Goal: Task Accomplishment & Management: Complete application form

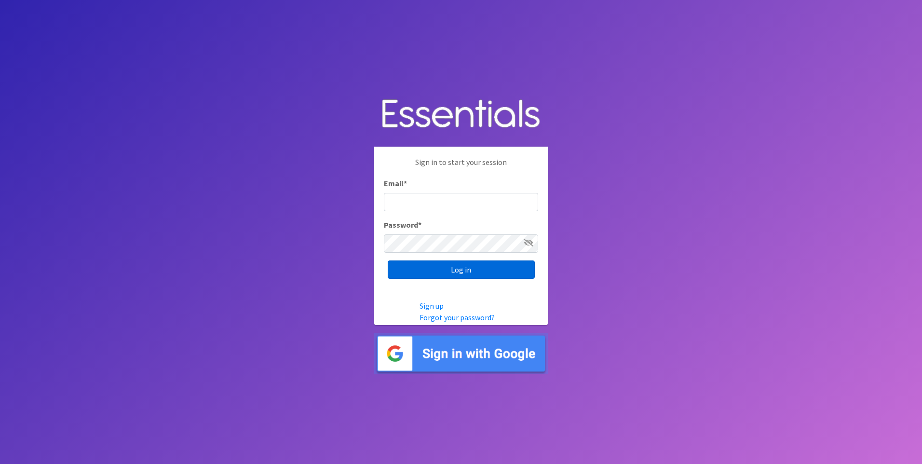
type input "kara@localpropertybuzz.com"
click at [466, 266] on input "Log in" at bounding box center [461, 270] width 147 height 18
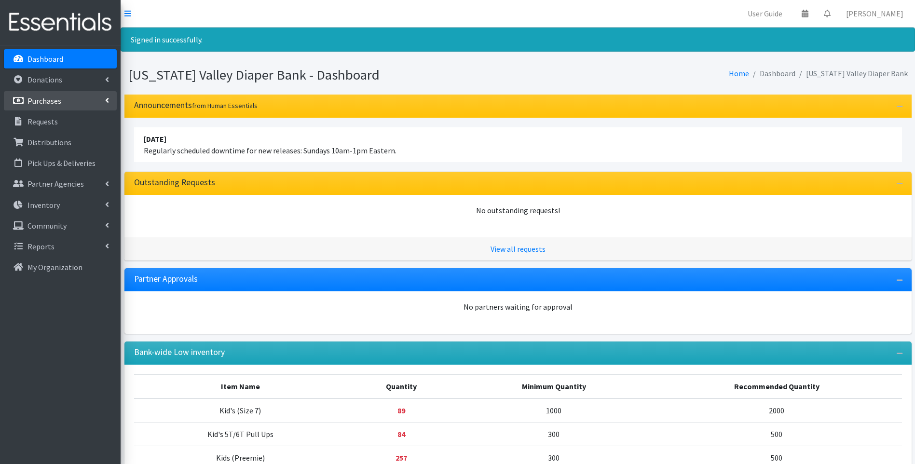
click at [36, 103] on p "Purchases" at bounding box center [44, 101] width 34 height 10
click at [59, 137] on link "New Purchase" at bounding box center [60, 142] width 113 height 19
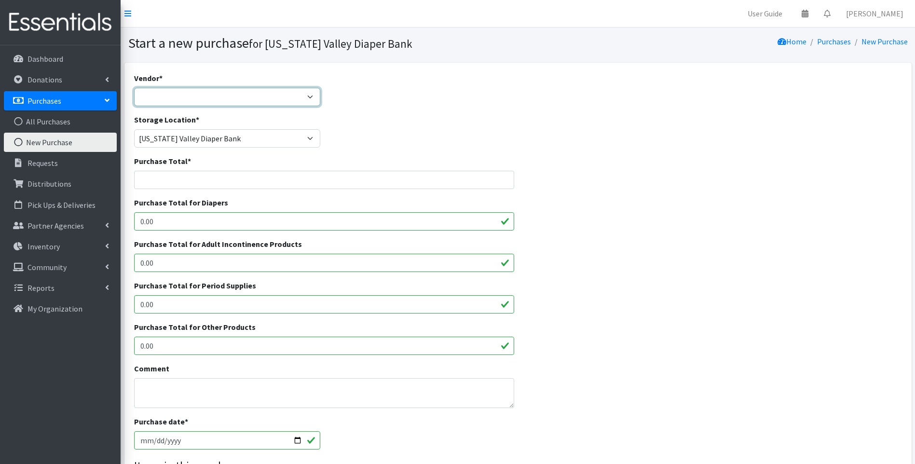
click at [294, 100] on select "Sam's Club Wal Mart ---Not Listed---" at bounding box center [227, 97] width 187 height 18
select select "635"
click at [134, 88] on select "Sam's Club Wal Mart ---Not Listed---" at bounding box center [227, 97] width 187 height 18
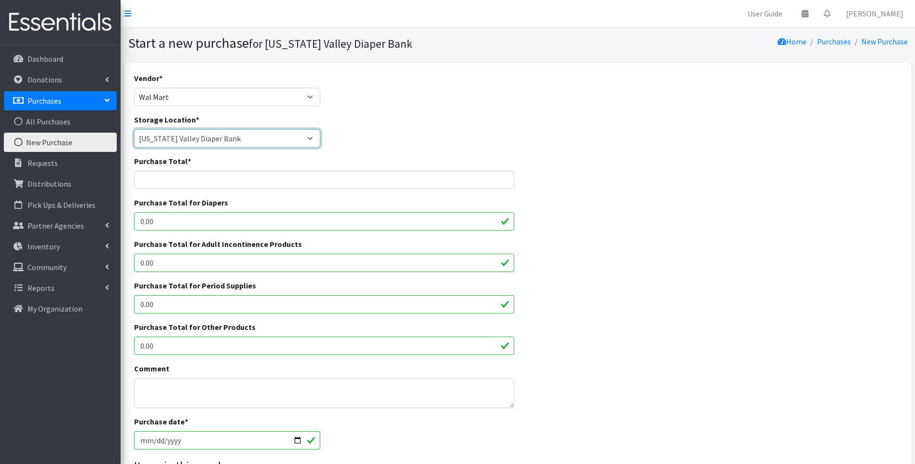
click at [264, 143] on select "[US_STATE] Valley Diaper Bank The Community Foundation Warehouse" at bounding box center [227, 138] width 187 height 18
click at [134, 129] on select "[US_STATE] Valley Diaper Bank The Community Foundation Warehouse" at bounding box center [227, 138] width 187 height 18
click at [188, 223] on input "0.00" at bounding box center [324, 221] width 381 height 18
type input "0"
type input "219.04"
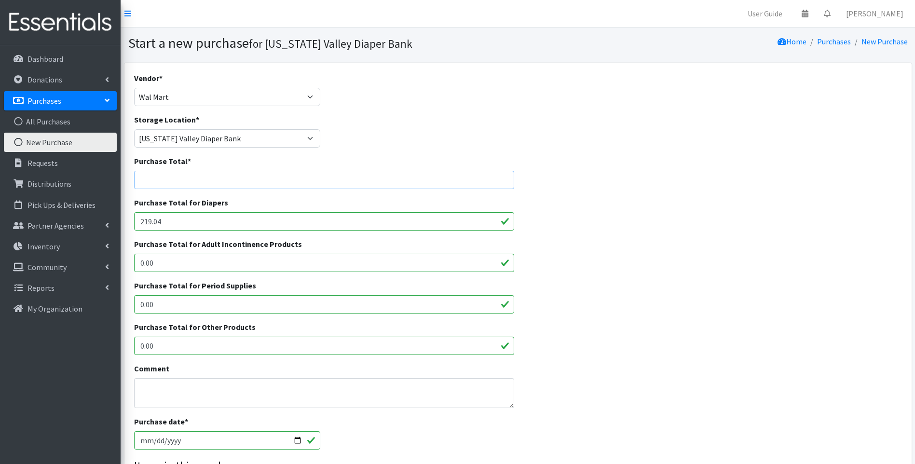
click at [189, 178] on input "Purchase Total *" at bounding box center [324, 180] width 381 height 18
type input "219.04"
click at [175, 392] on textarea "Comment" at bounding box center [324, 393] width 381 height 30
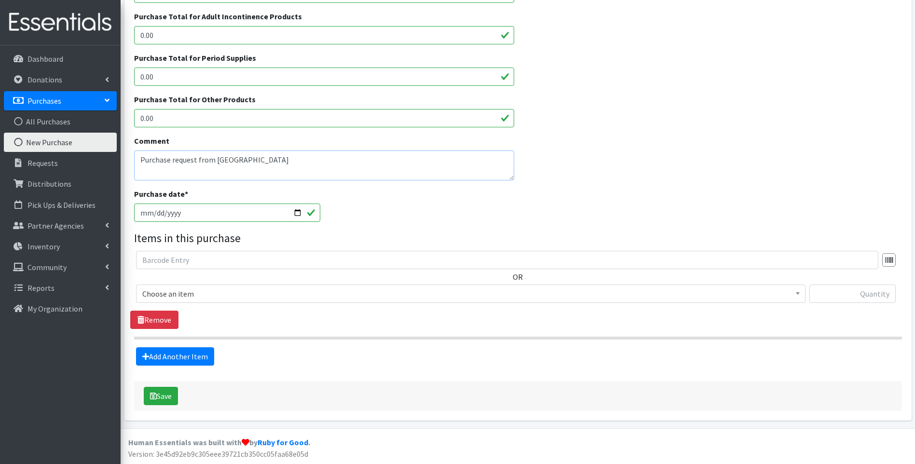
scroll to position [228, 0]
type textarea "Purchase request from Harbor Safe House"
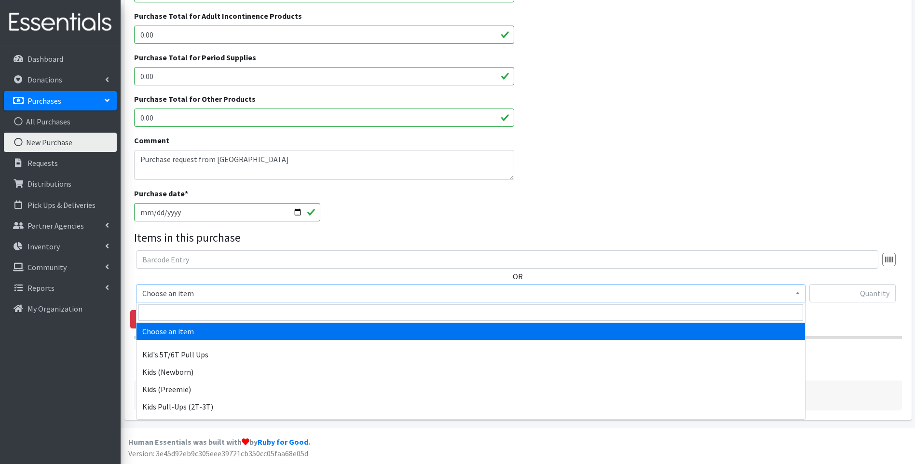
click at [355, 302] on span "Choose an item" at bounding box center [471, 293] width 670 height 18
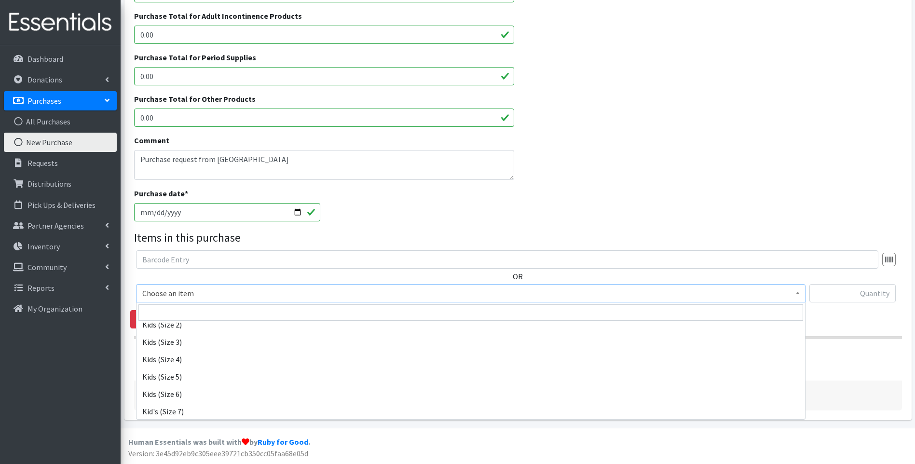
scroll to position [152, 0]
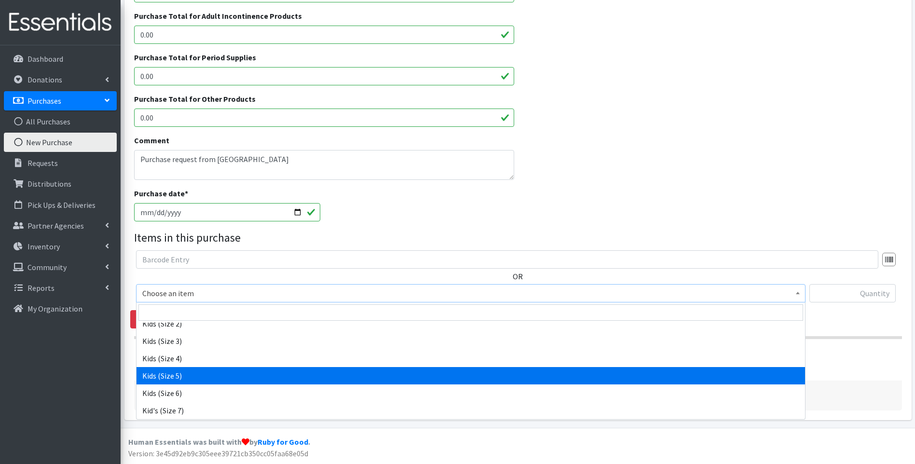
select select "13154"
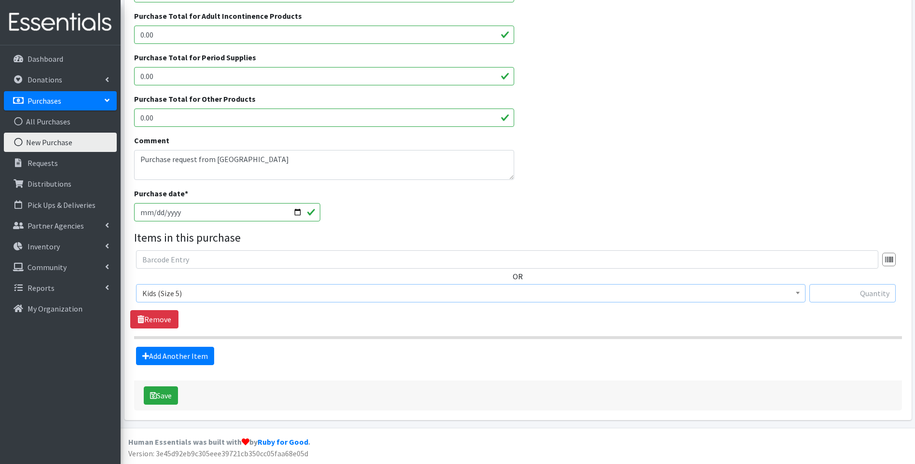
click at [823, 292] on input "text" at bounding box center [853, 293] width 86 height 18
click at [832, 297] on input "text" at bounding box center [853, 293] width 86 height 18
type input "324"
click at [179, 357] on link "Add Another Item" at bounding box center [175, 356] width 78 height 18
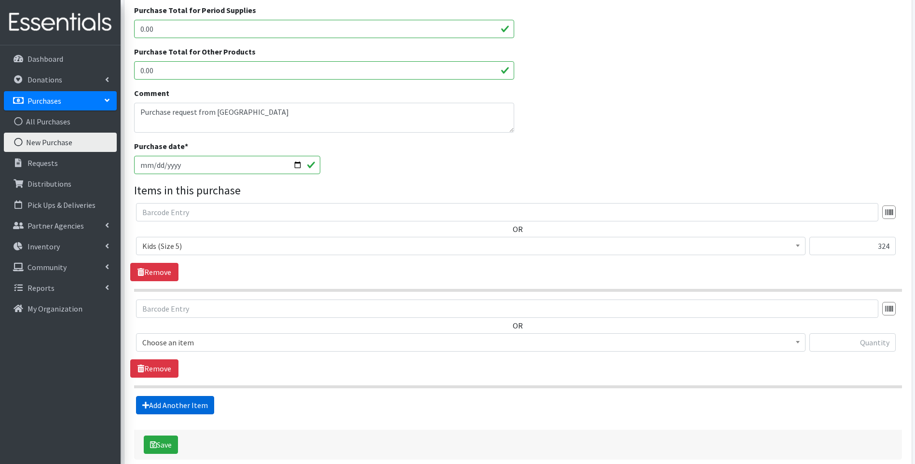
scroll to position [325, 0]
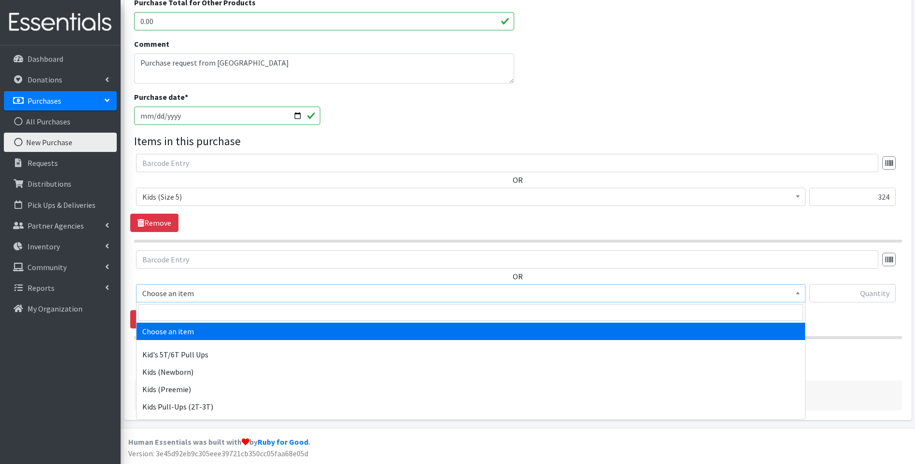
click at [228, 293] on span "Choose an item" at bounding box center [470, 294] width 657 height 14
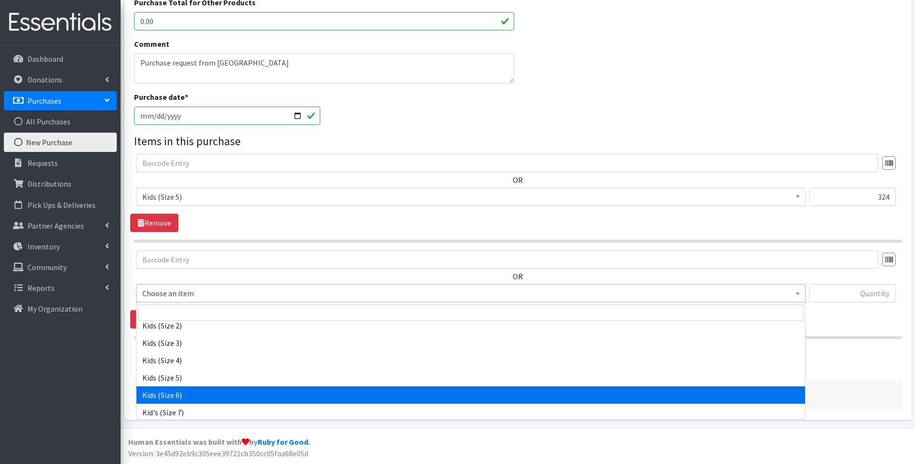
scroll to position [152, 0]
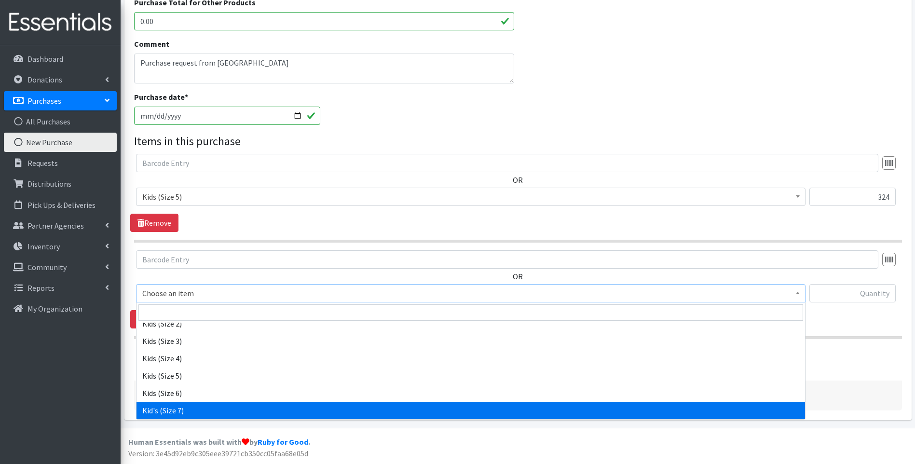
select select "13761"
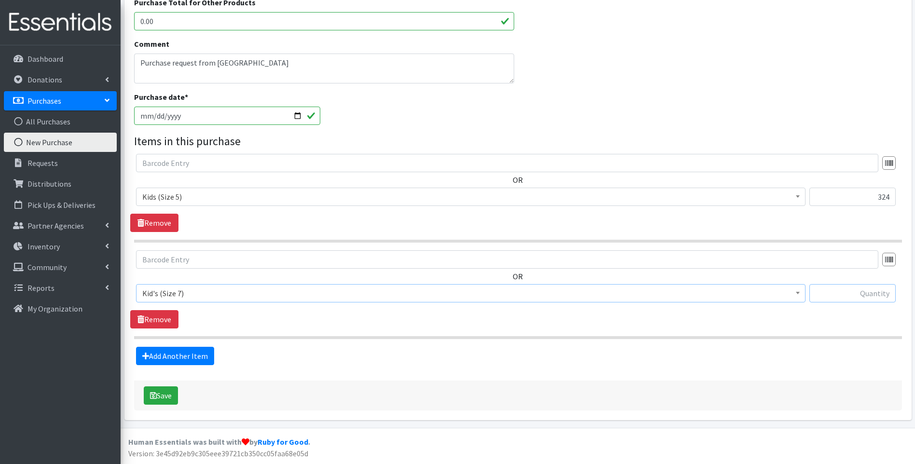
click at [862, 298] on input "text" at bounding box center [853, 293] width 86 height 18
type input "240"
click at [194, 357] on link "Add Another Item" at bounding box center [175, 356] width 78 height 18
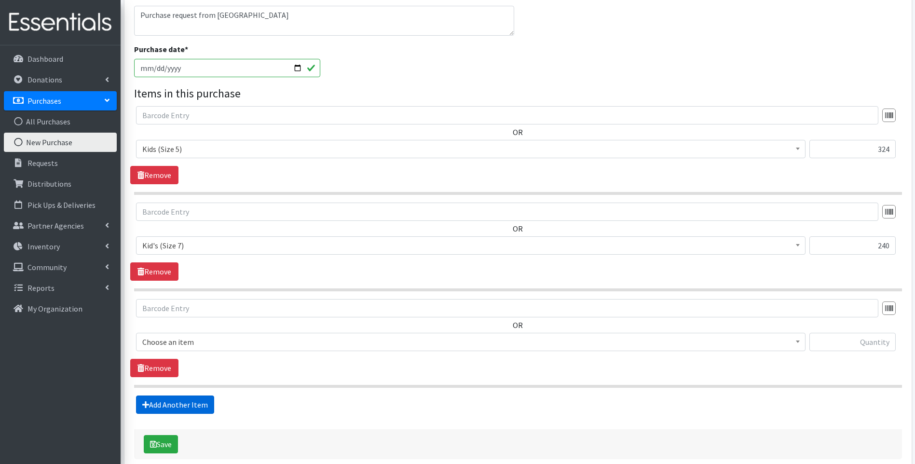
scroll to position [421, 0]
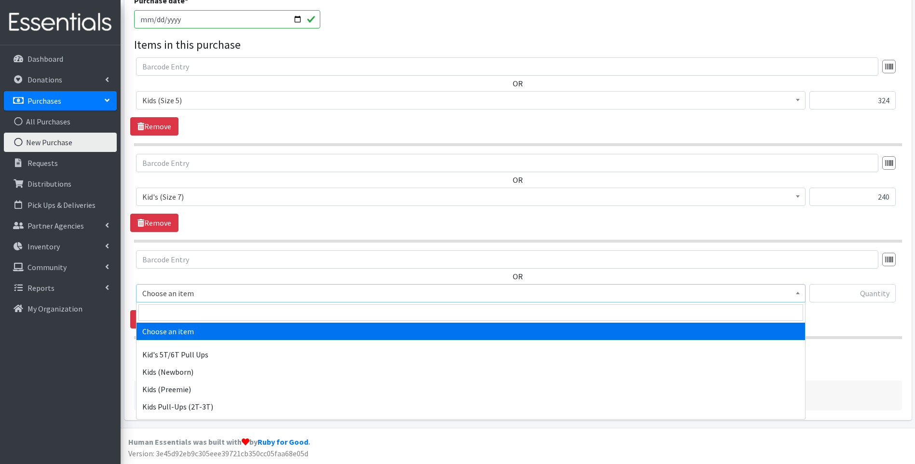
click at [332, 302] on body "User Guide 0 Pick-ups remaining this week View Calendar 0 Requests 0 Partner Ag…" at bounding box center [457, 21] width 915 height 885
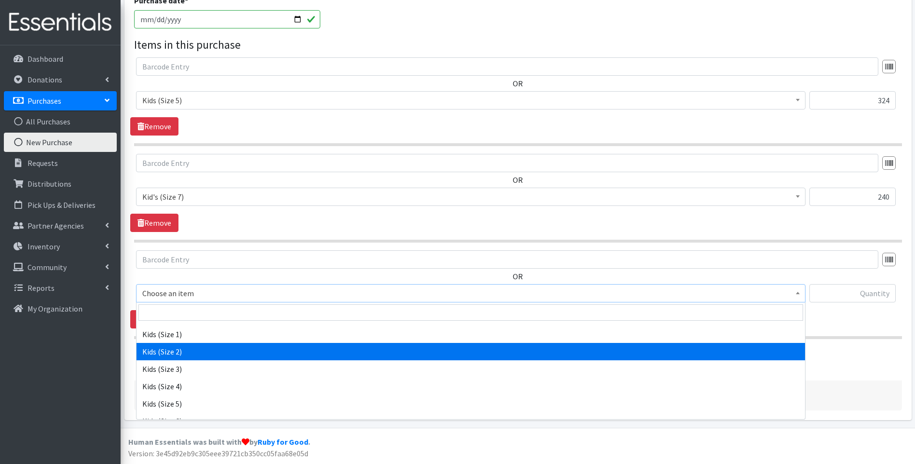
scroll to position [152, 0]
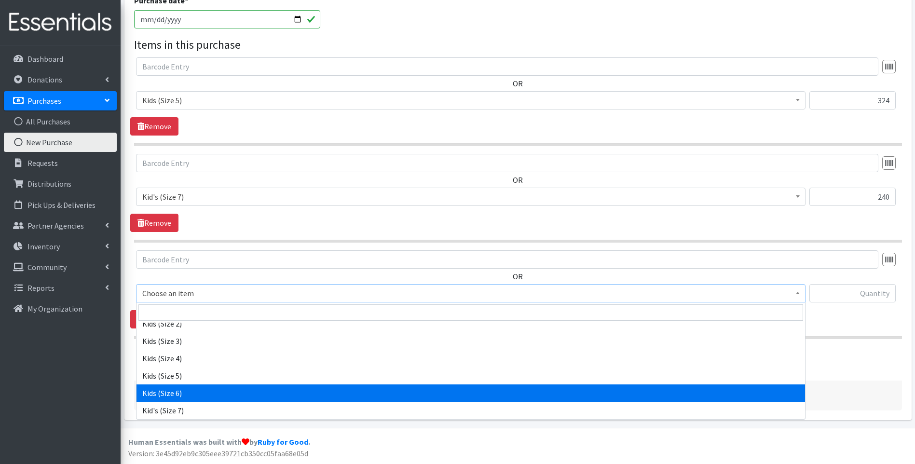
select select "13153"
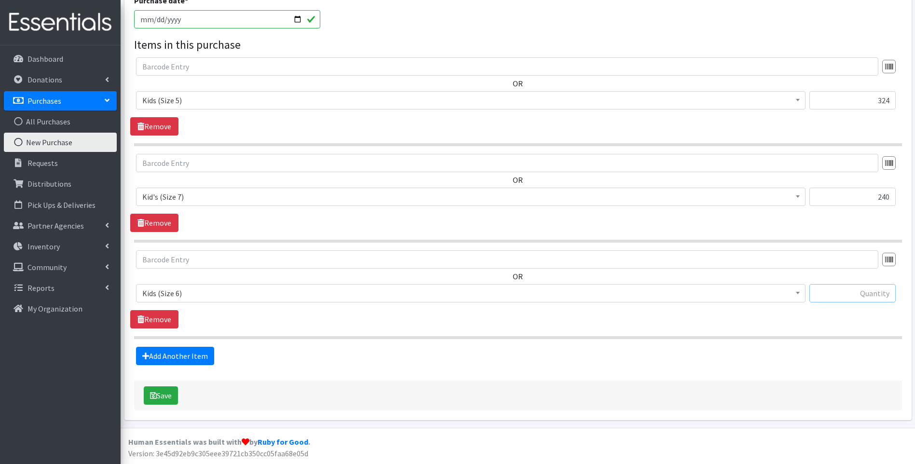
click at [855, 295] on input "text" at bounding box center [853, 293] width 86 height 18
type input "1"
click at [857, 295] on input "text" at bounding box center [853, 293] width 86 height 18
type input "264"
click at [202, 359] on link "Add Another Item" at bounding box center [175, 356] width 78 height 18
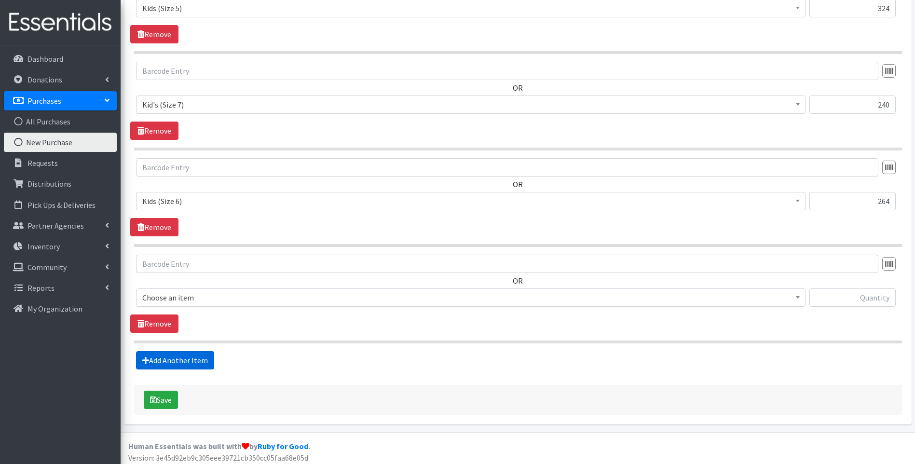
scroll to position [518, 0]
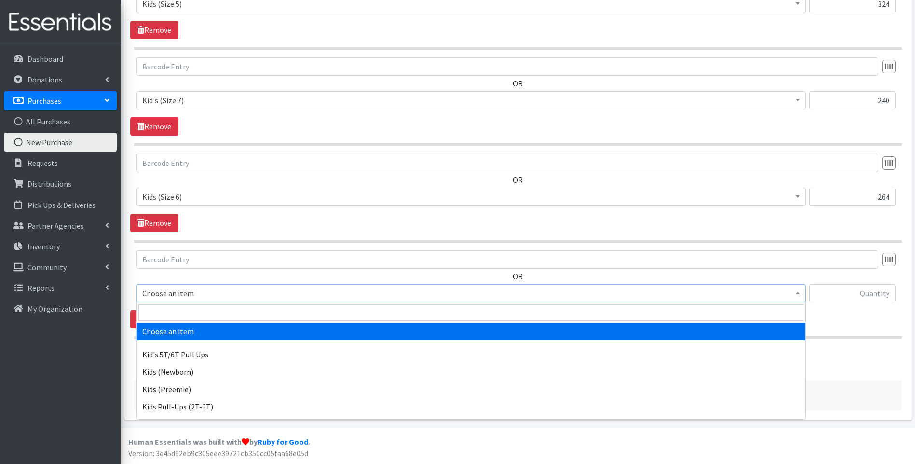
click at [244, 294] on span "Choose an item" at bounding box center [470, 294] width 657 height 14
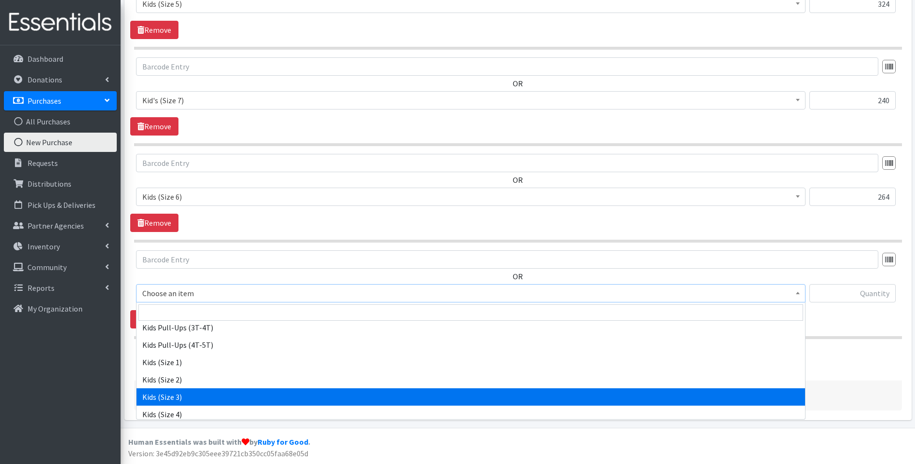
scroll to position [145, 0]
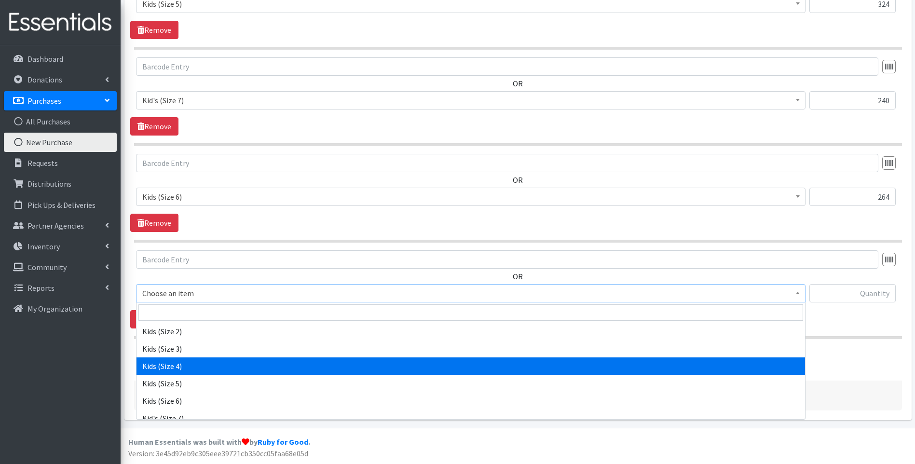
select select "13180"
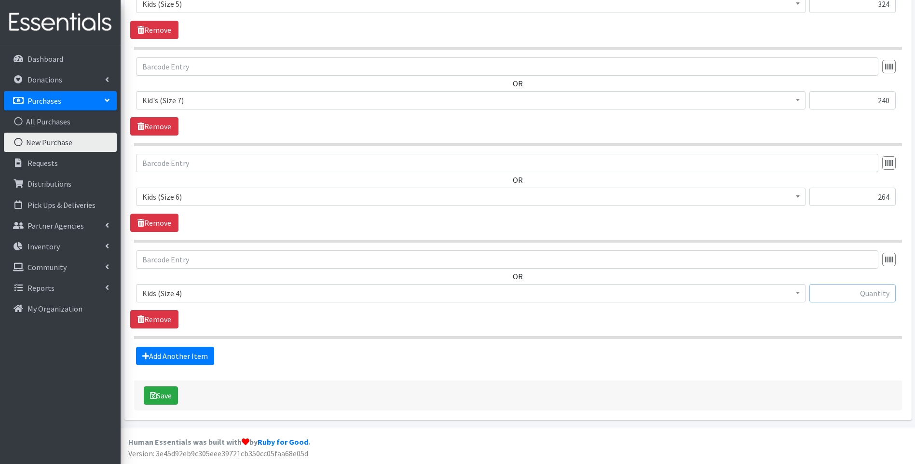
click at [829, 294] on input "text" at bounding box center [853, 293] width 86 height 18
type input "1"
click at [864, 296] on input "text" at bounding box center [853, 293] width 86 height 18
type input "384"
click at [169, 394] on button "Save" at bounding box center [161, 395] width 34 height 18
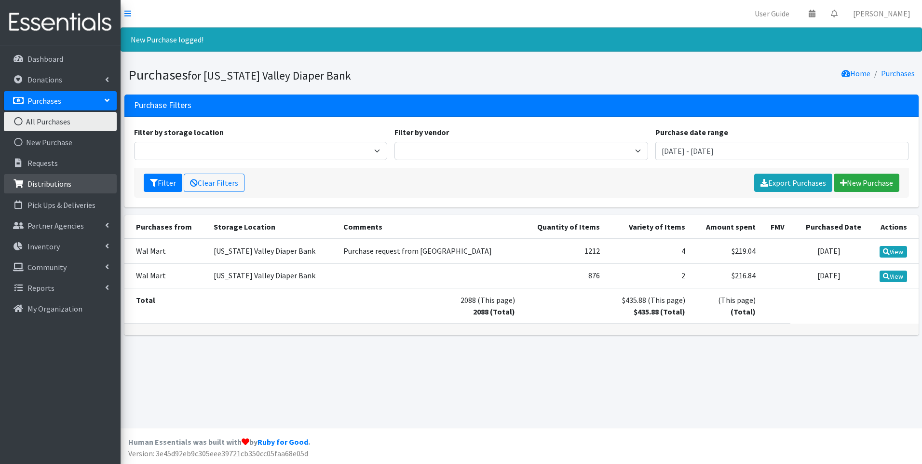
click at [55, 182] on p "Distributions" at bounding box center [49, 184] width 44 height 10
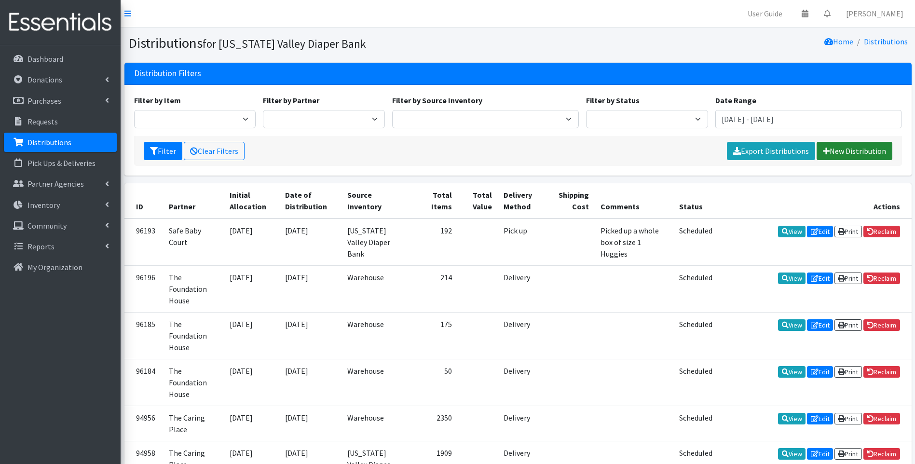
click at [845, 150] on link "New Distribution" at bounding box center [855, 151] width 76 height 18
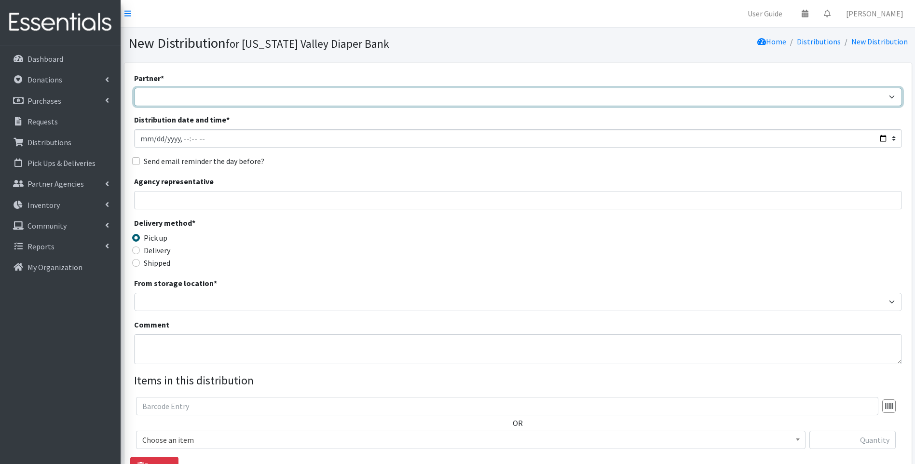
click at [245, 101] on select "Family Promise Harbor Safe House and Advocacy Center Safe Baby Court The Caring…" at bounding box center [518, 97] width 768 height 18
select select "7548"
click at [134, 88] on select "Family Promise Harbor Safe House and Advocacy Center Safe Baby Court The Caring…" at bounding box center [518, 97] width 768 height 18
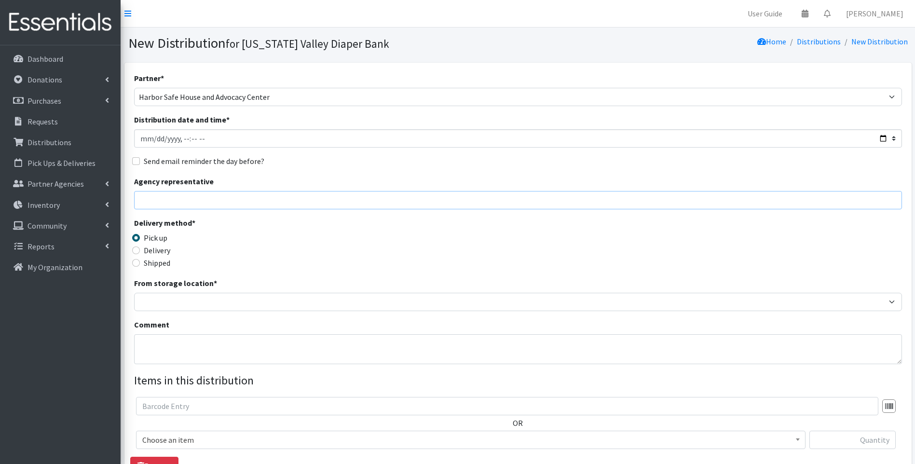
click at [221, 202] on input "Agency representative" at bounding box center [518, 200] width 768 height 18
type input "Kat"
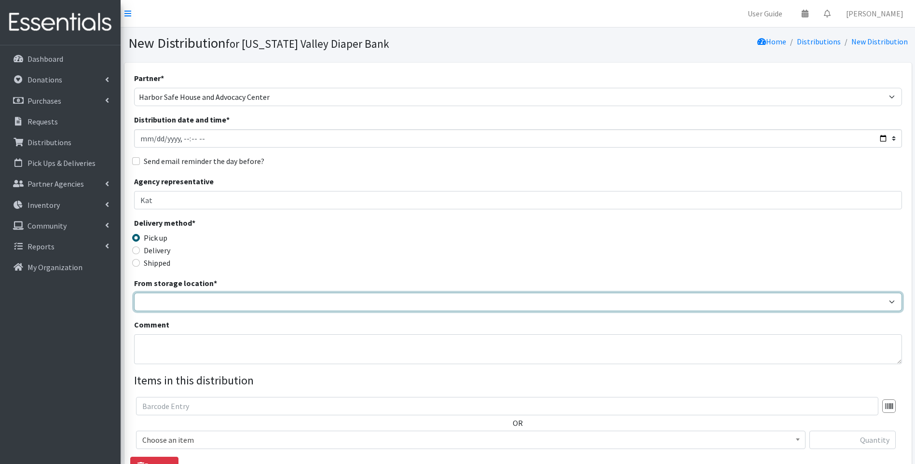
click at [171, 303] on select "[US_STATE] Valley Diaper Bank The Community Foundation Warehouse" at bounding box center [518, 302] width 768 height 18
select select "479"
click at [134, 293] on select "[US_STATE] Valley Diaper Bank The Community Foundation Warehouse" at bounding box center [518, 302] width 768 height 18
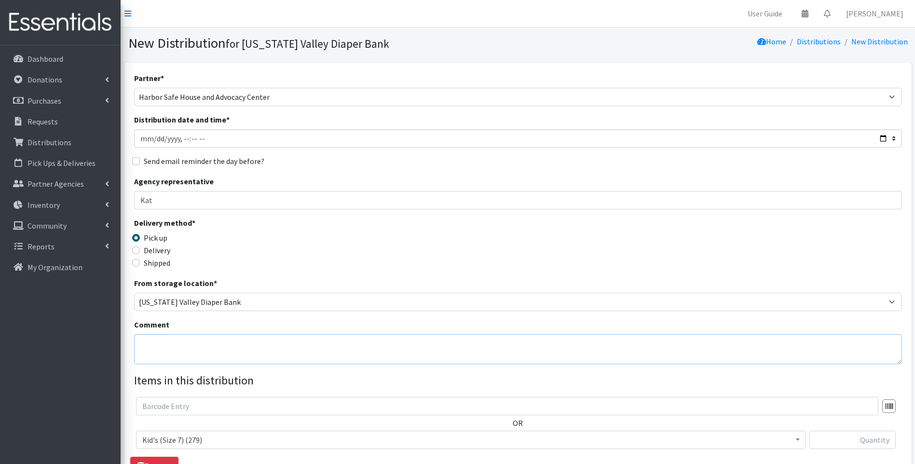
click at [180, 348] on textarea "Comment" at bounding box center [518, 349] width 768 height 30
click at [305, 345] on textarea "Harbor Safe House Text request from [DATE]" at bounding box center [518, 349] width 768 height 30
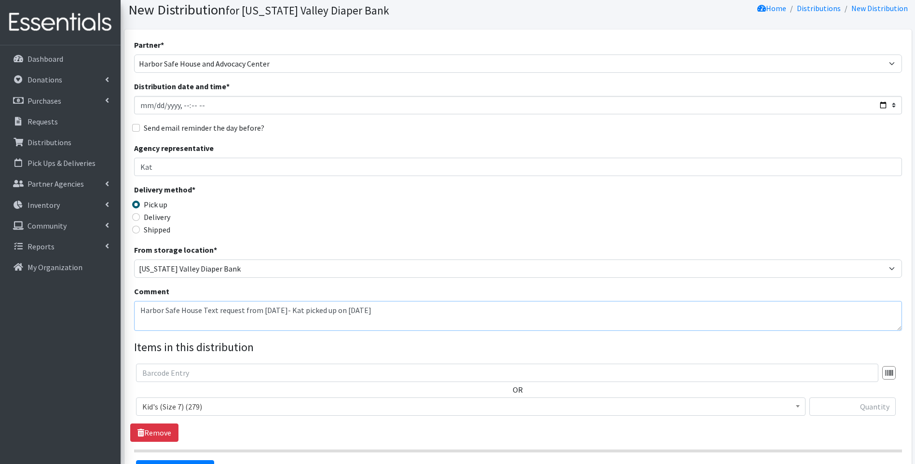
scroll to position [96, 0]
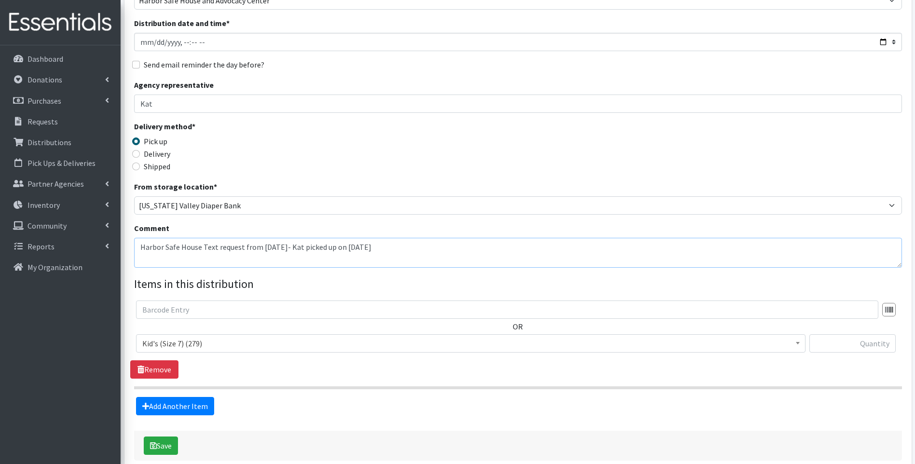
type textarea "Harbor Safe House Text request from [DATE]- Kat picked up on [DATE]"
click at [816, 335] on input "text" at bounding box center [853, 343] width 86 height 18
type input "240"
click at [188, 406] on link "Add Another Item" at bounding box center [175, 406] width 78 height 18
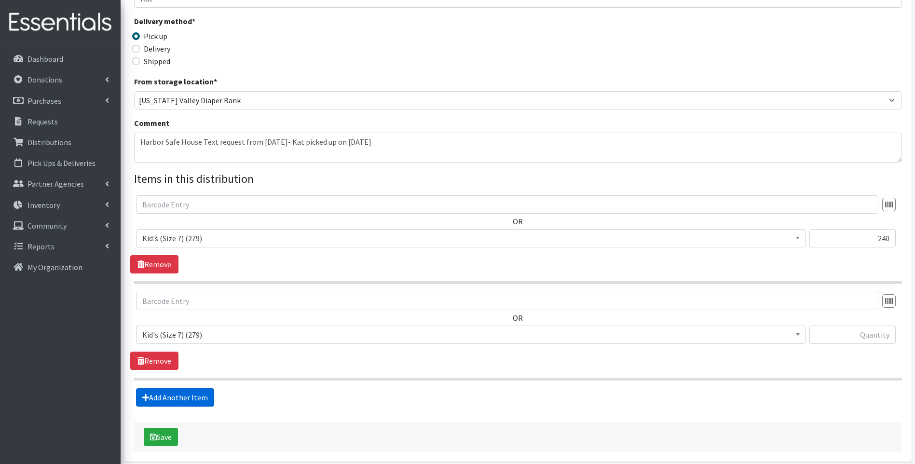
scroll to position [243, 0]
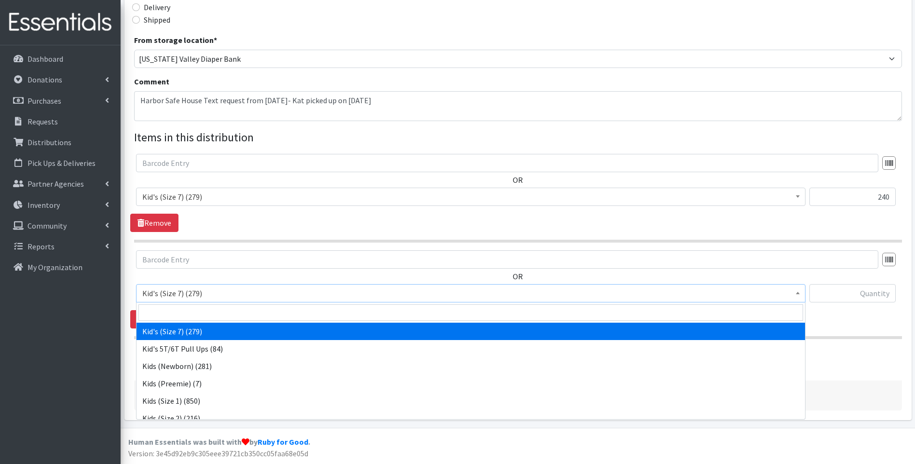
click at [223, 290] on span "Kid's (Size 7) (279)" at bounding box center [470, 294] width 657 height 14
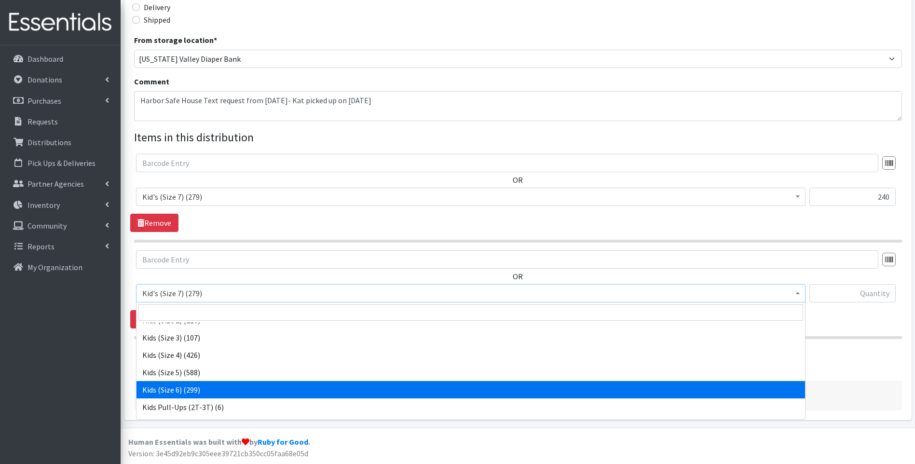
scroll to position [81, 0]
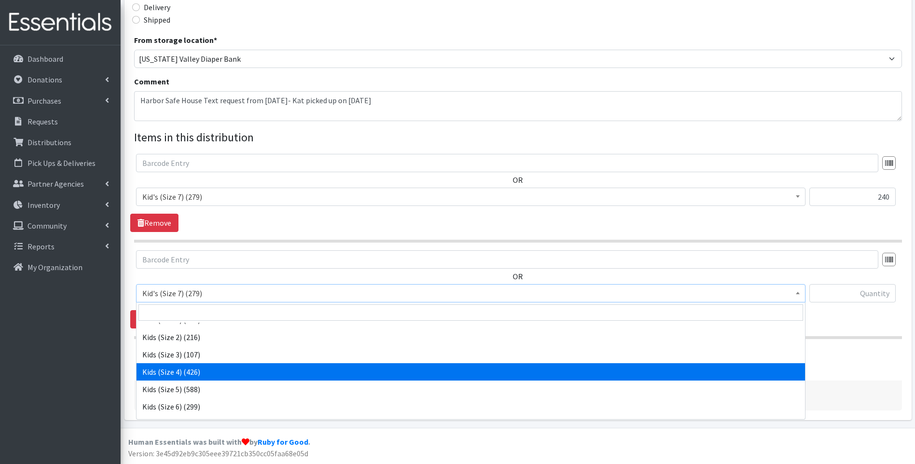
select select "13180"
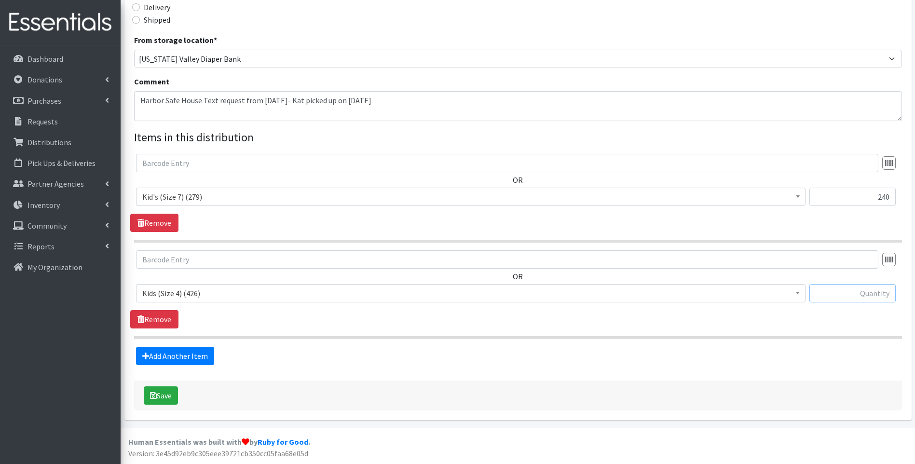
click at [839, 292] on input "text" at bounding box center [853, 293] width 86 height 18
type input "384"
click at [167, 358] on link "Add Another Item" at bounding box center [175, 356] width 78 height 18
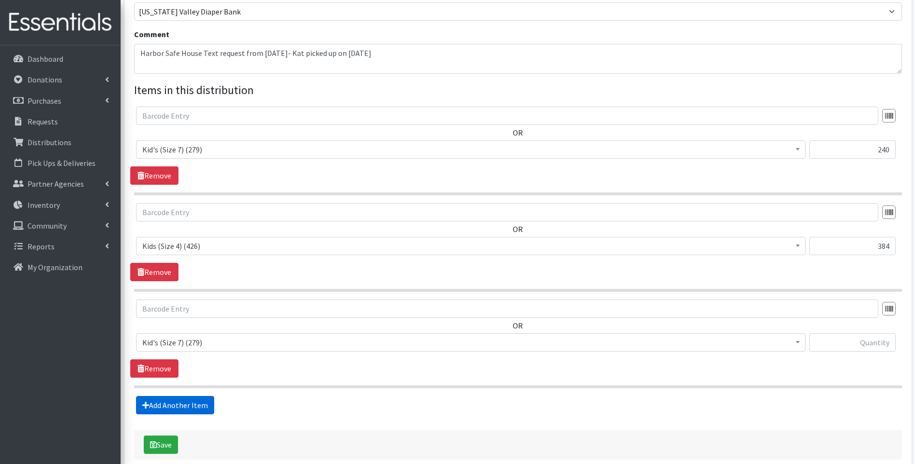
scroll to position [340, 0]
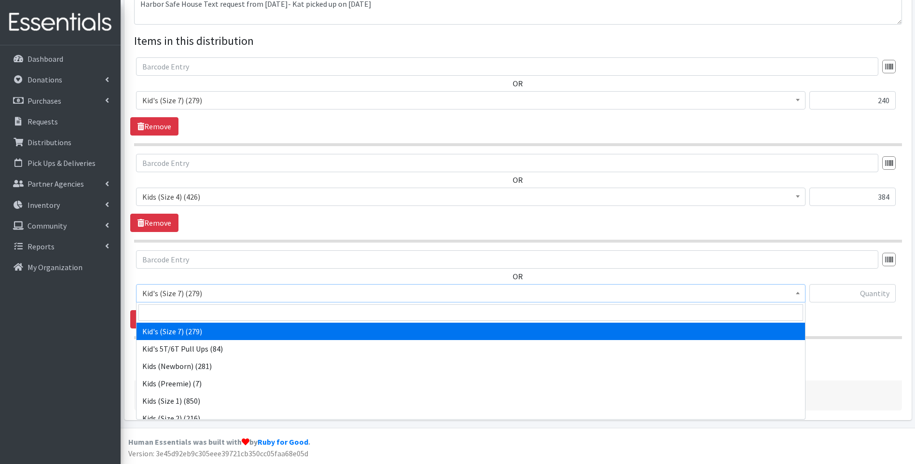
click at [228, 295] on span "Kid's (Size 7) (279)" at bounding box center [470, 294] width 657 height 14
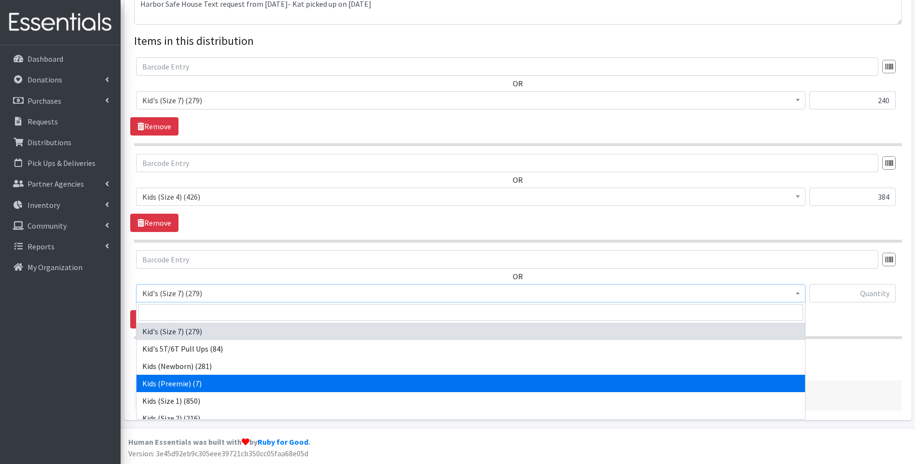
scroll to position [96, 0]
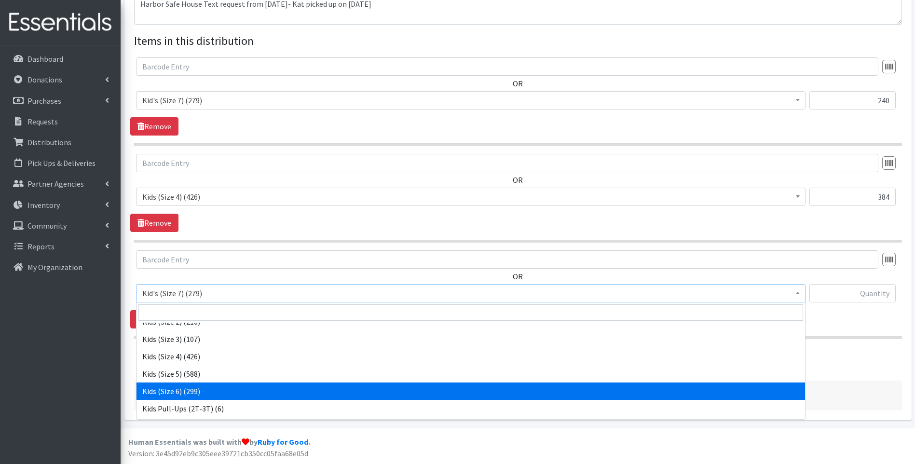
select select "13153"
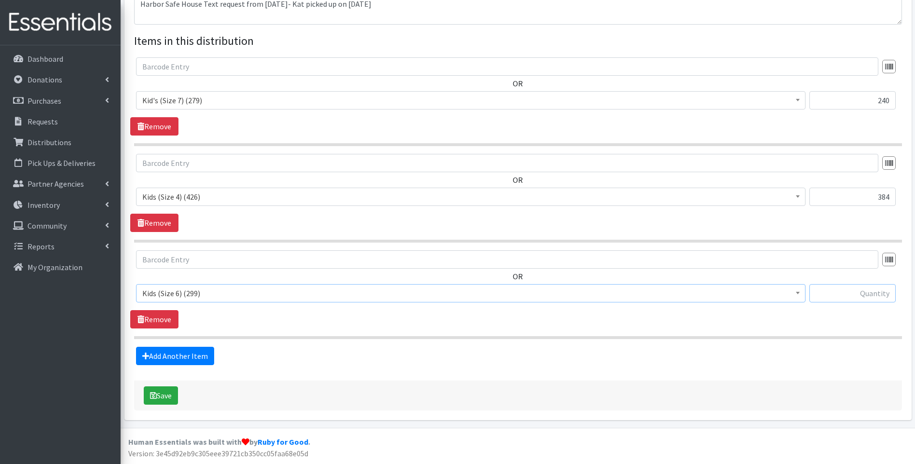
click at [876, 295] on input "text" at bounding box center [853, 293] width 86 height 18
type input "264"
click at [183, 356] on link "Add Another Item" at bounding box center [175, 356] width 78 height 18
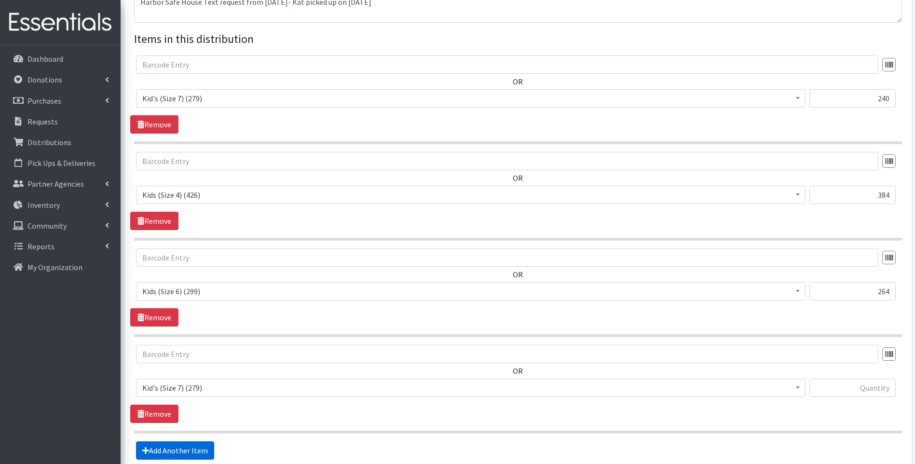
scroll to position [340, 0]
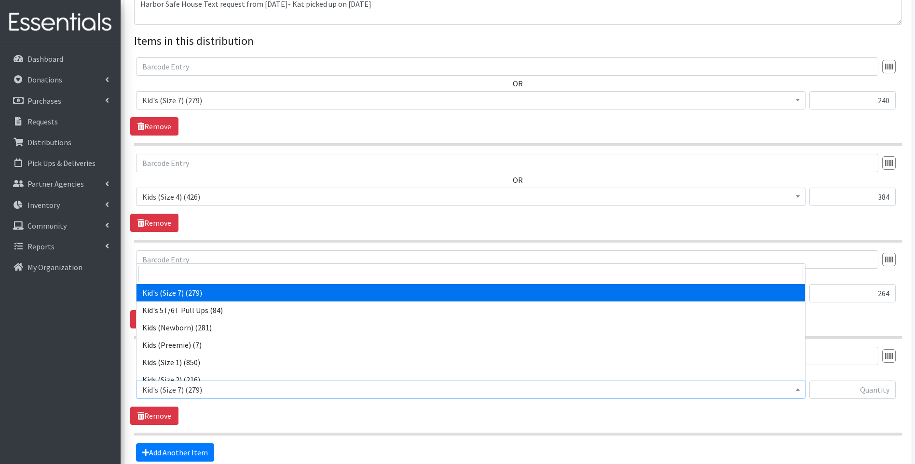
click at [411, 396] on span "Kid's (Size 7) (279)" at bounding box center [470, 390] width 657 height 14
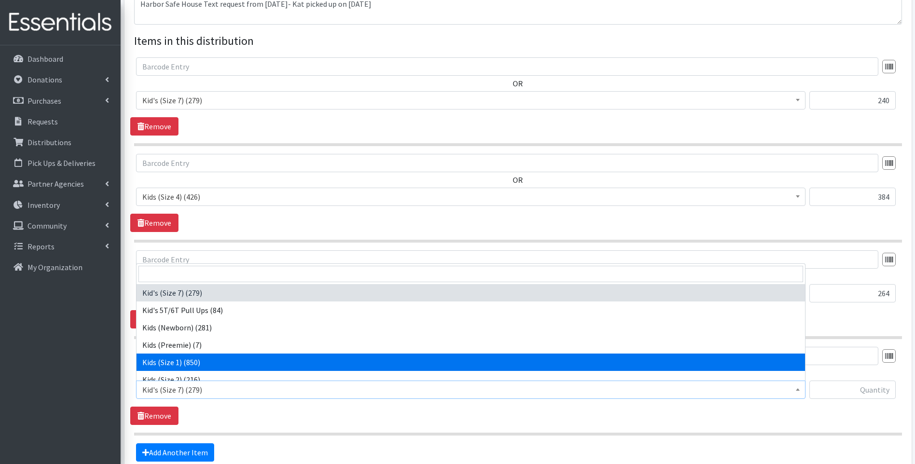
scroll to position [96, 0]
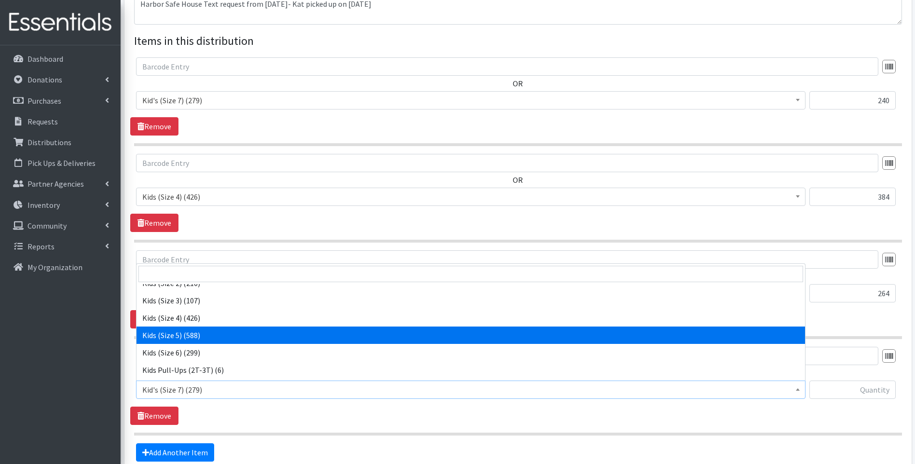
select select "13154"
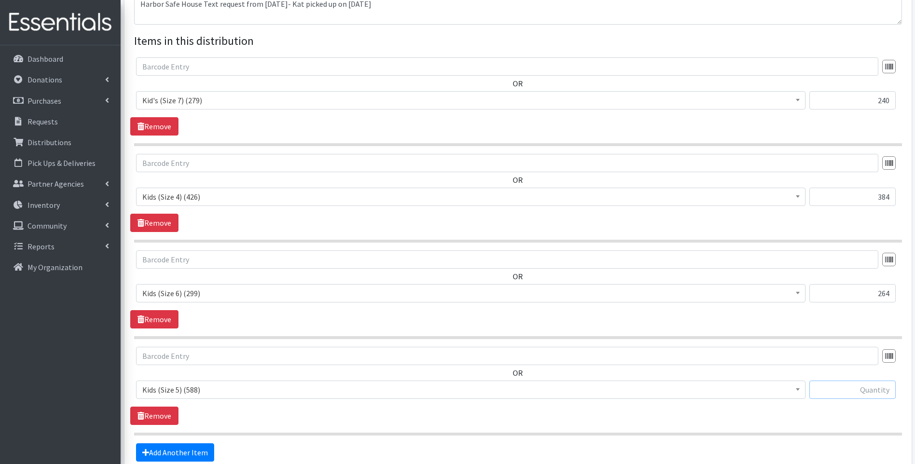
click at [864, 389] on input "text" at bounding box center [853, 390] width 86 height 18
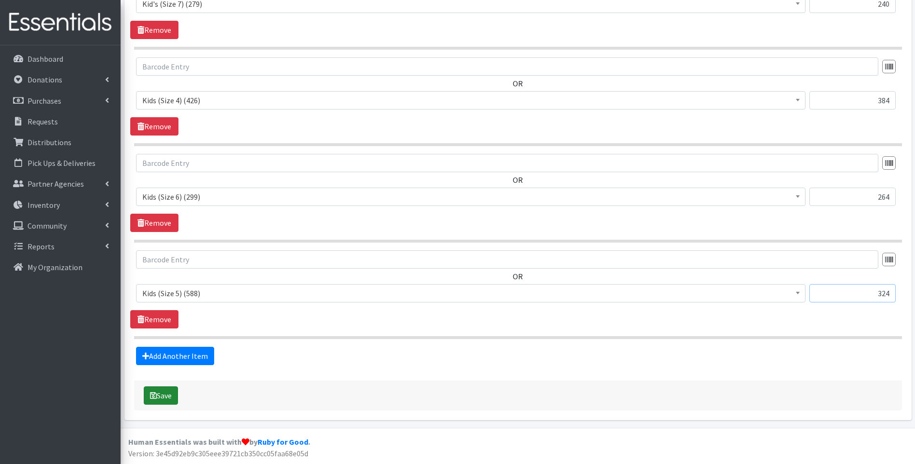
type input "324"
click at [157, 396] on button "Save" at bounding box center [161, 395] width 34 height 18
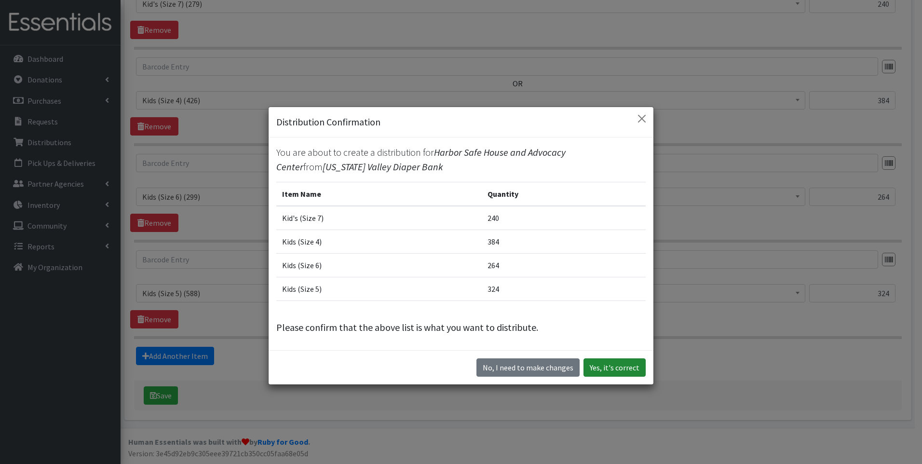
click at [603, 367] on button "Yes, it's correct" at bounding box center [615, 367] width 62 height 18
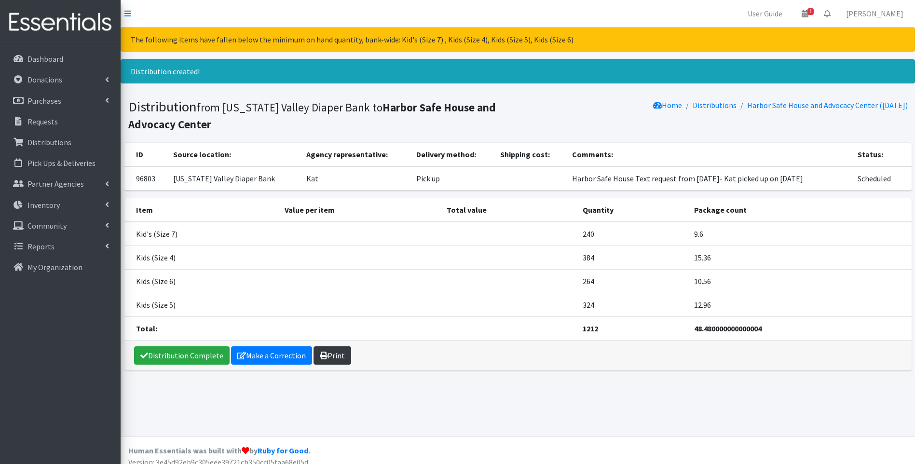
click at [331, 359] on link "Print" at bounding box center [333, 355] width 38 height 18
